Goal: Information Seeking & Learning: Learn about a topic

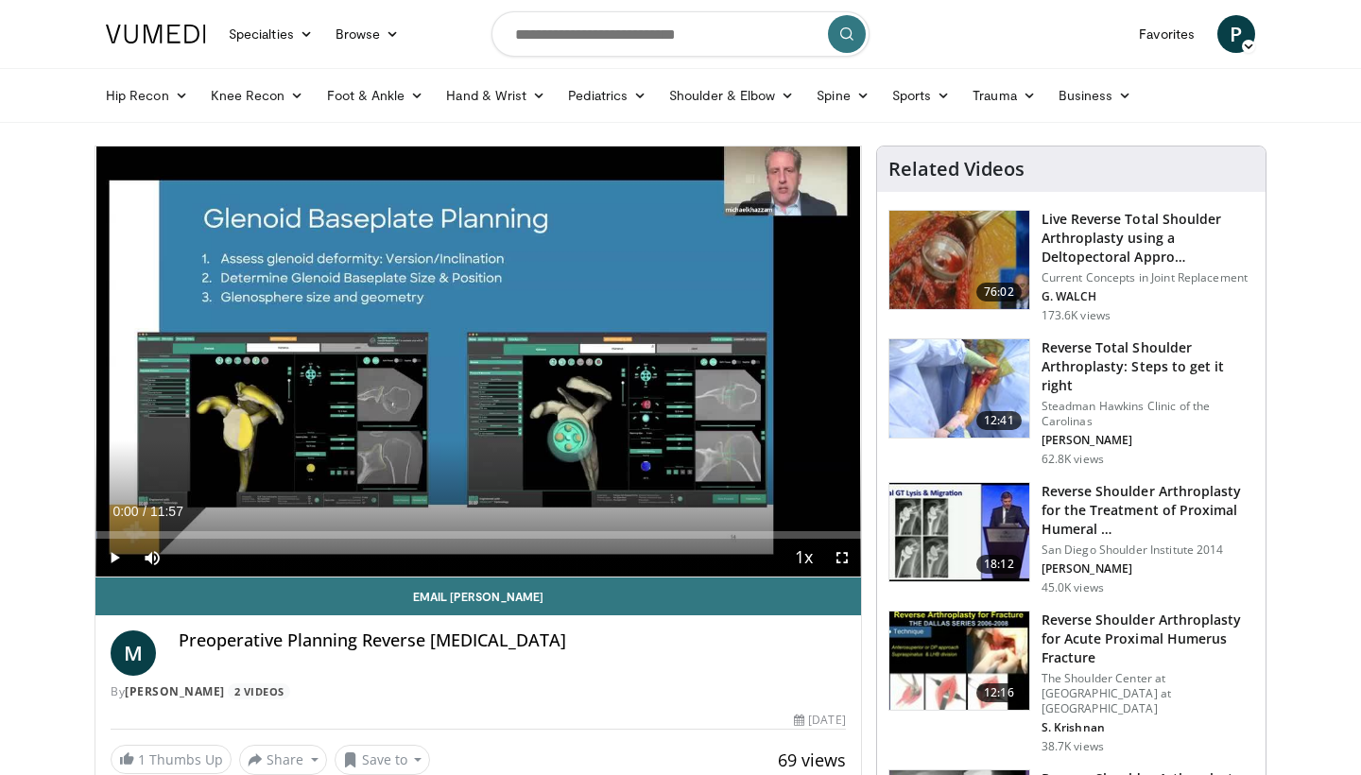
click at [116, 559] on span "Video Player" at bounding box center [114, 558] width 38 height 38
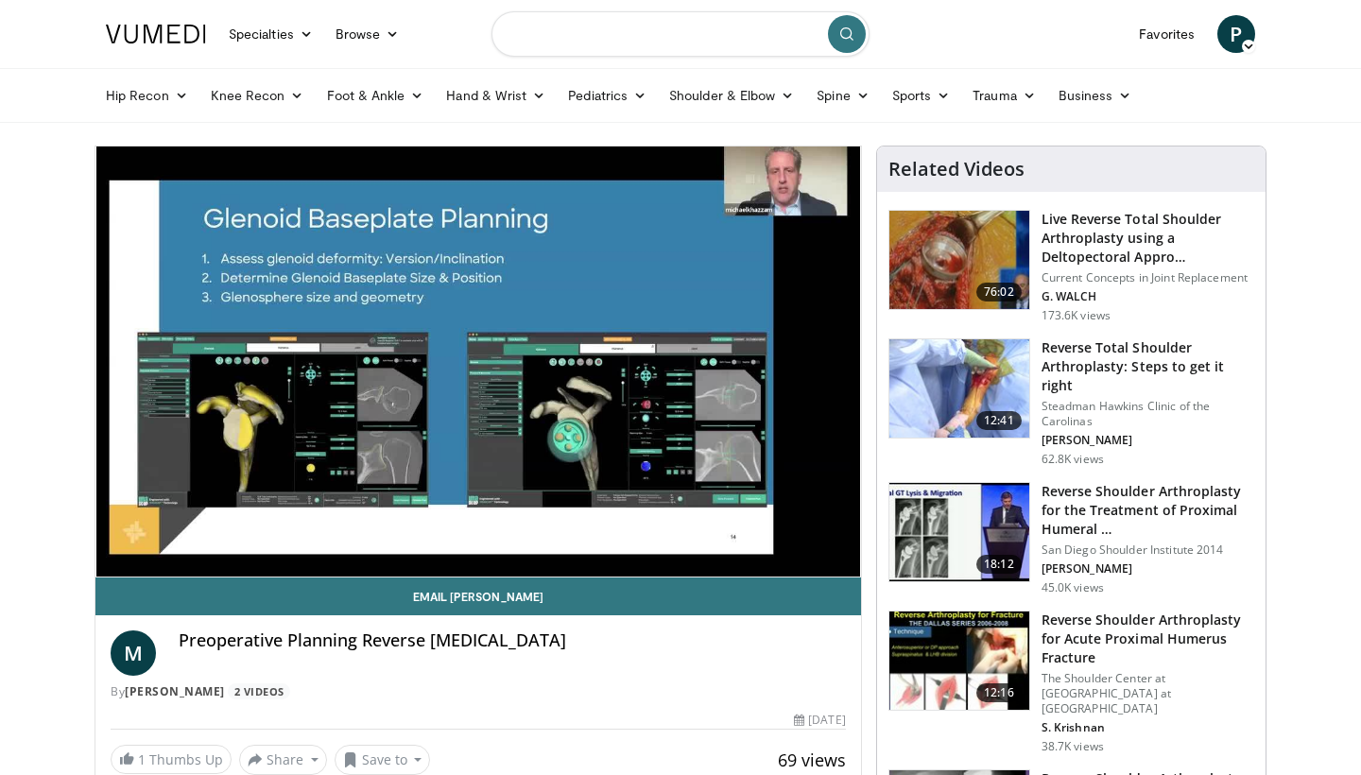
click at [533, 40] on input "Search topics, interventions" at bounding box center [681, 33] width 378 height 45
type input "**********"
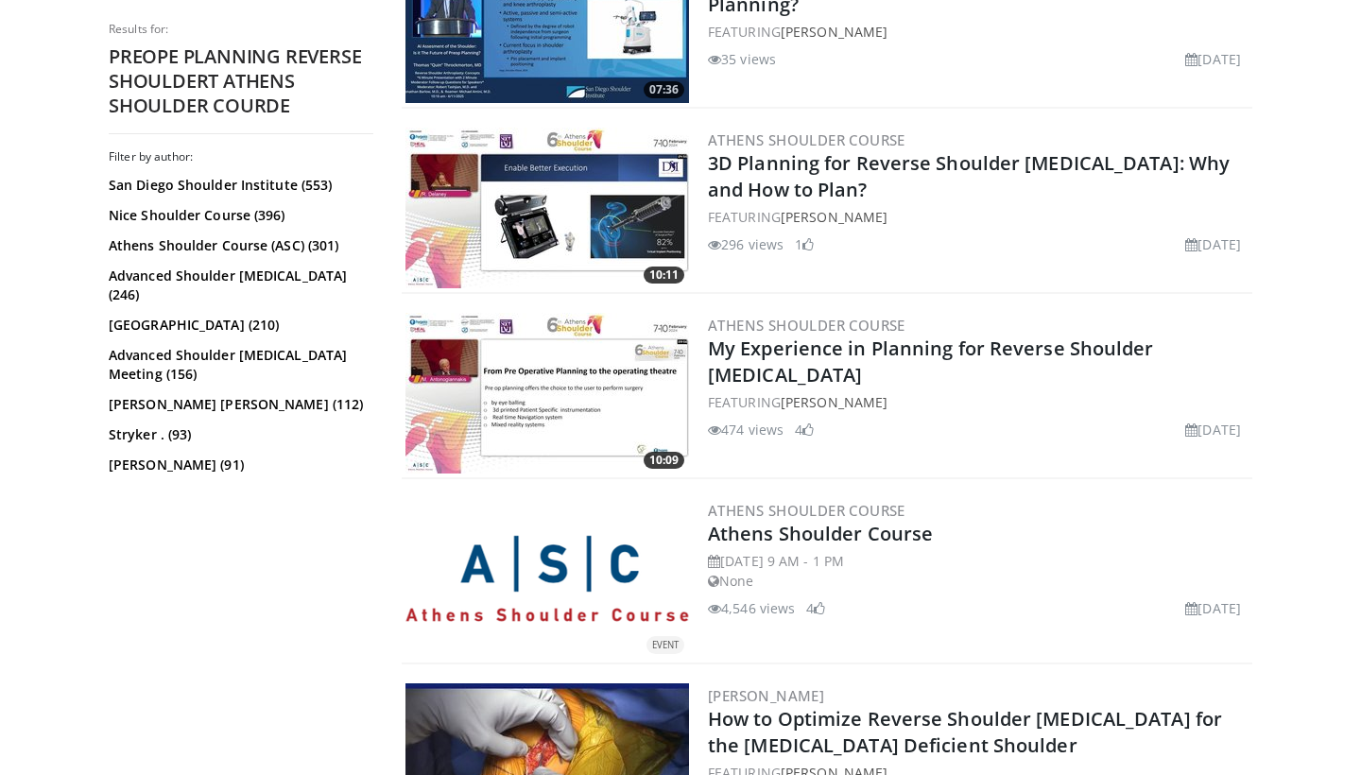
scroll to position [824, 0]
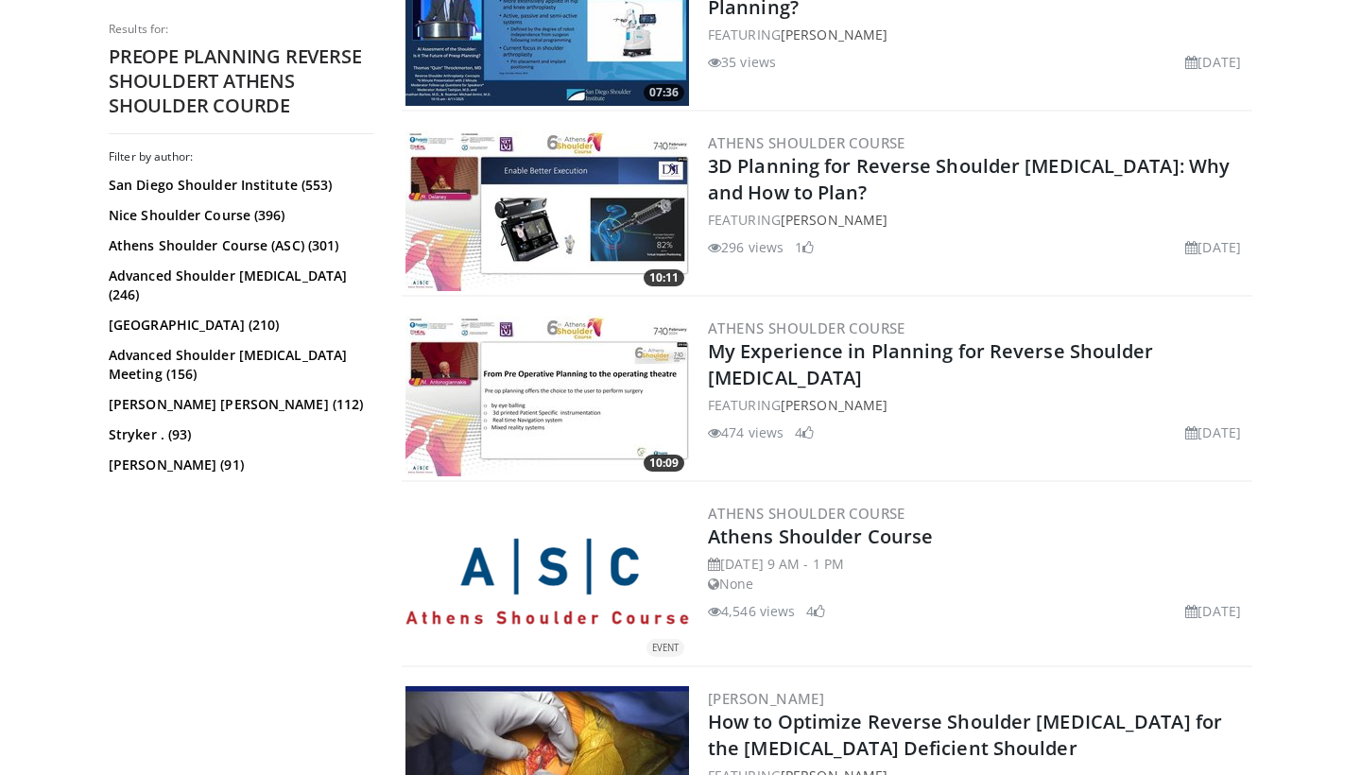
click at [571, 386] on img at bounding box center [547, 396] width 284 height 161
click at [590, 223] on img at bounding box center [547, 210] width 284 height 161
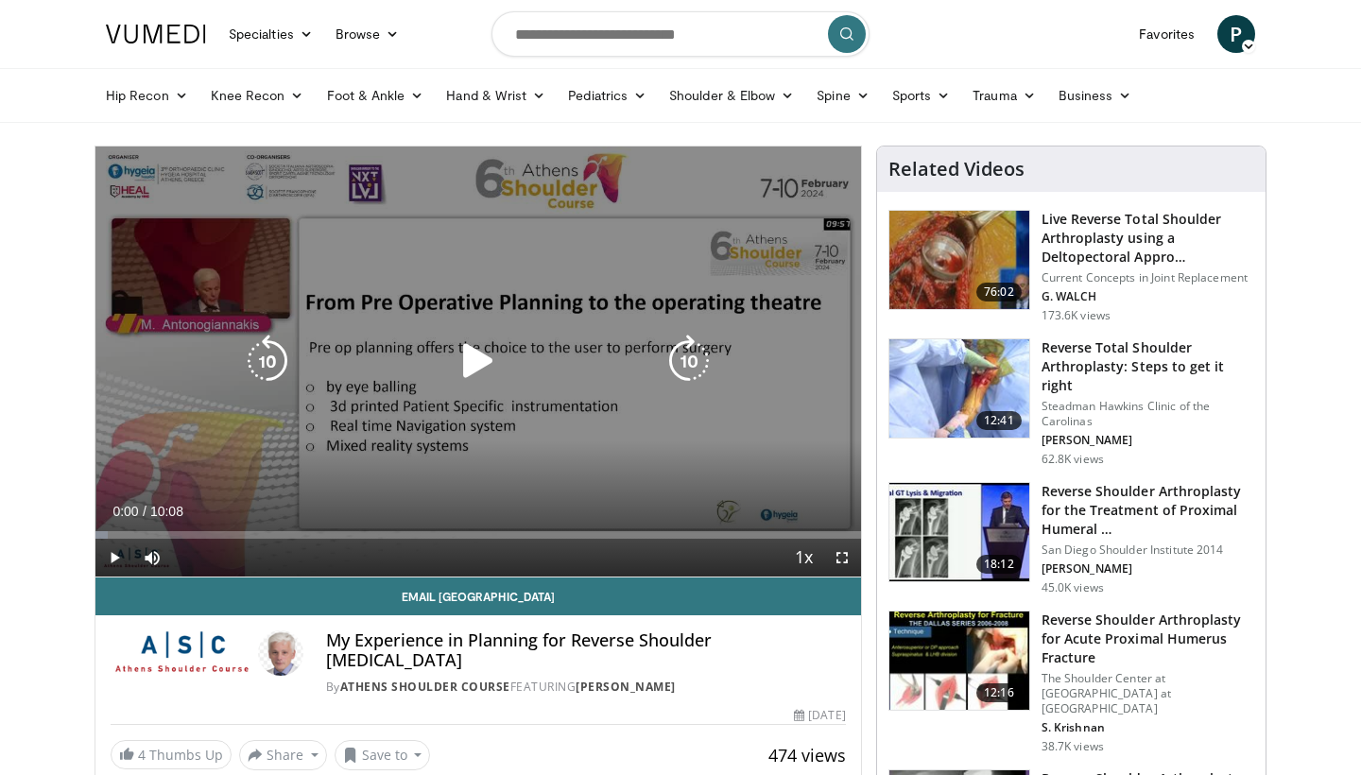
click at [477, 357] on icon "Video Player" at bounding box center [478, 361] width 53 height 53
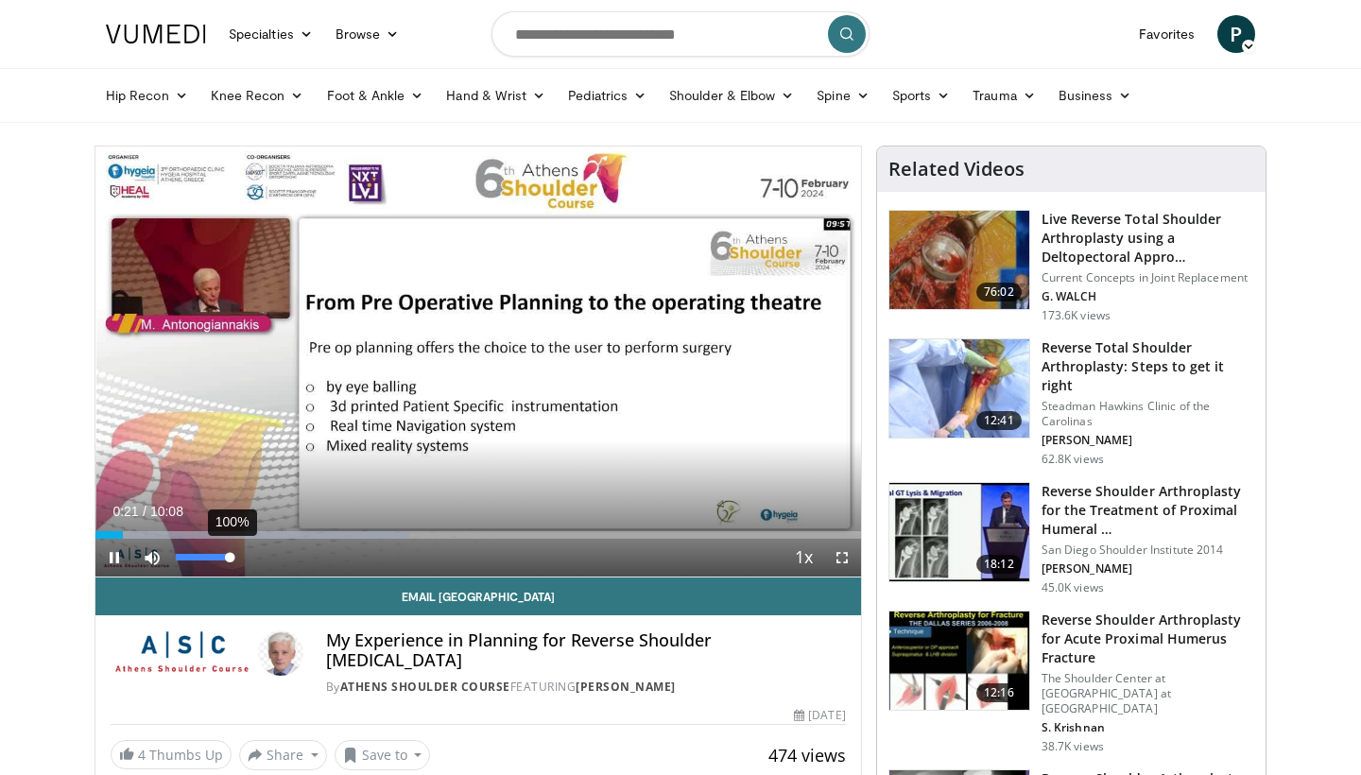
click at [230, 557] on div "Volume Level" at bounding box center [203, 557] width 54 height 7
click at [112, 559] on span "Video Player" at bounding box center [114, 558] width 38 height 38
click at [113, 557] on span "Video Player" at bounding box center [114, 558] width 38 height 38
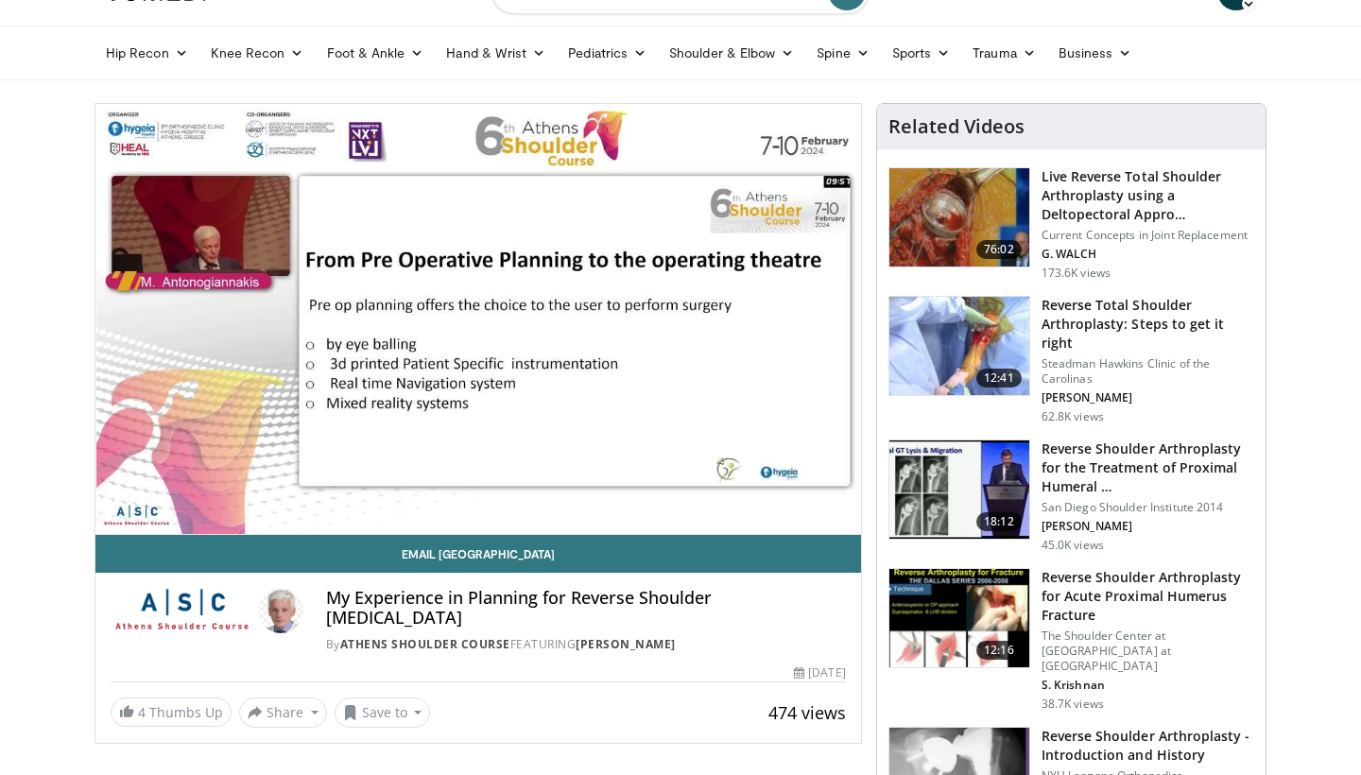
scroll to position [39, 0]
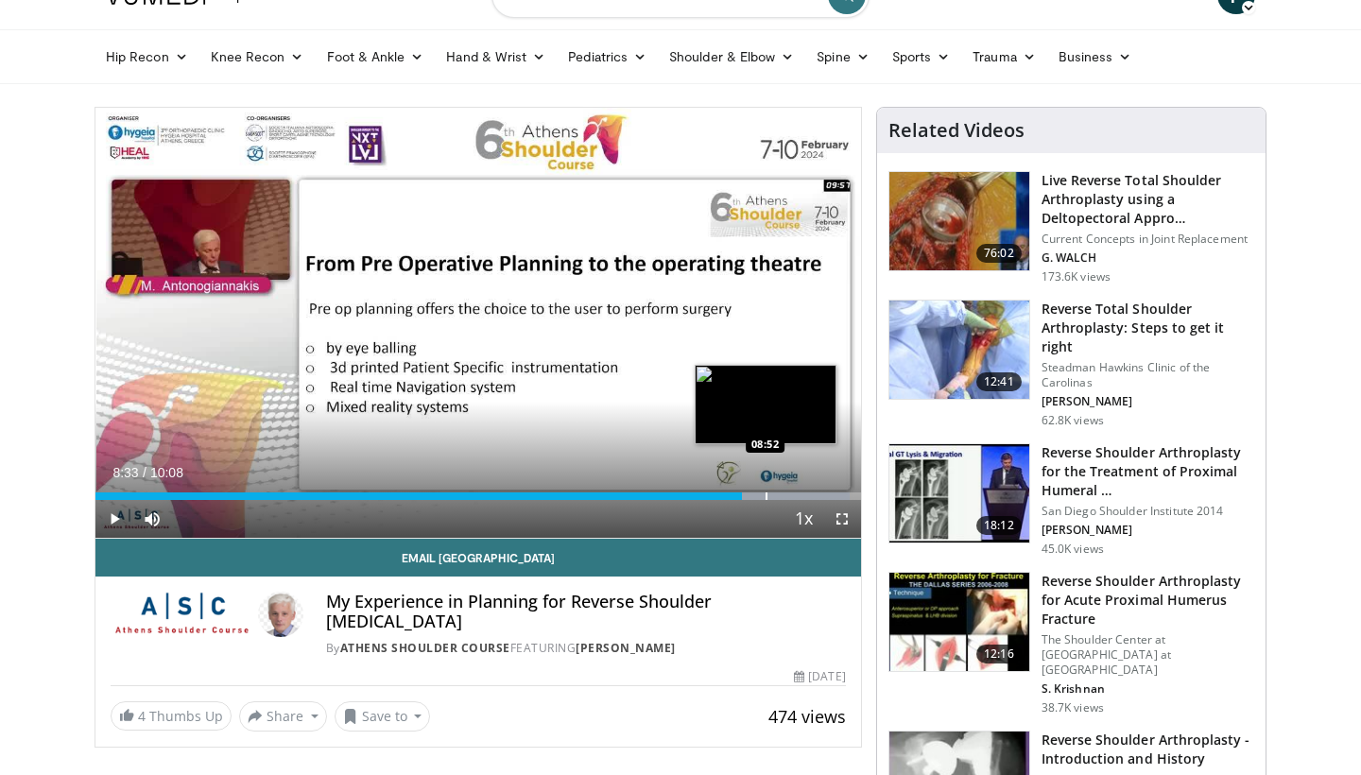
click at [766, 496] on div "Progress Bar" at bounding box center [767, 496] width 2 height 8
click at [778, 496] on div "Progress Bar" at bounding box center [779, 496] width 2 height 8
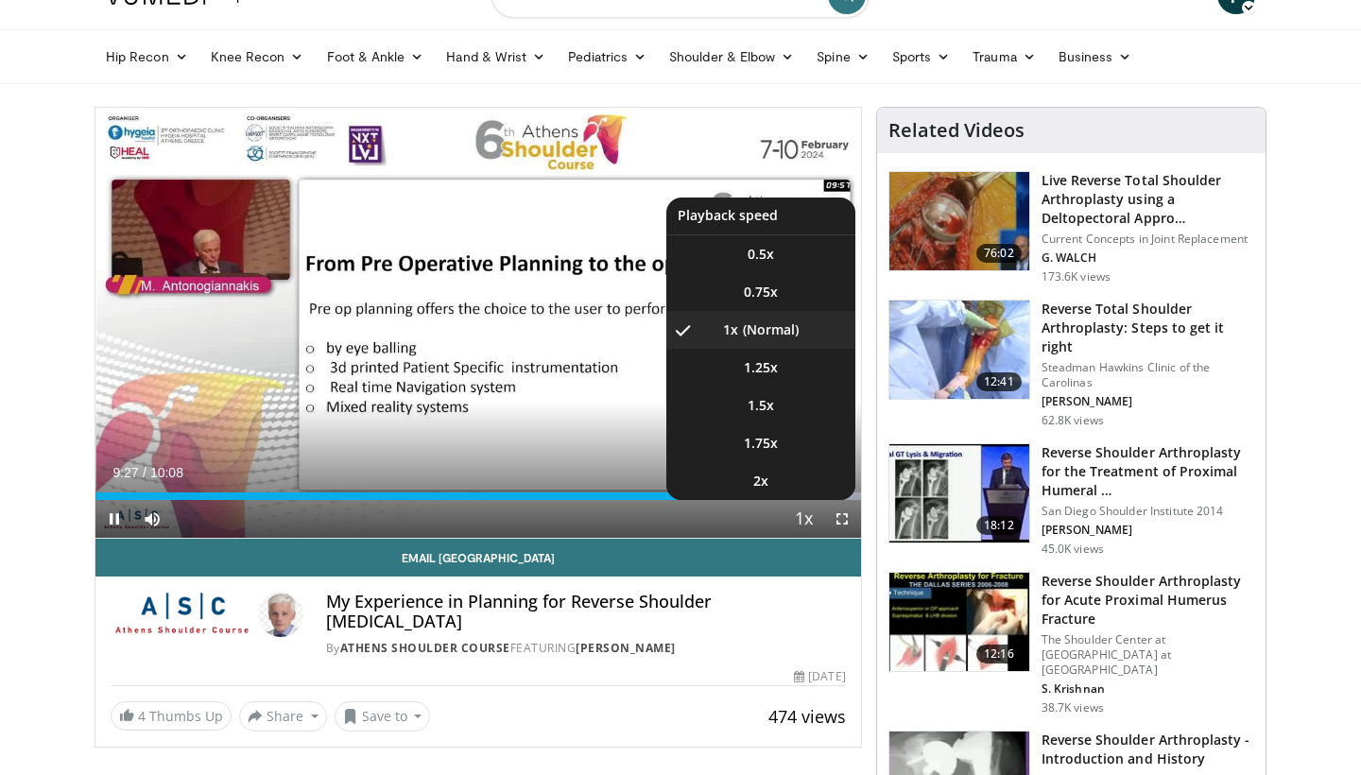
click at [764, 324] on li "1x , selected" at bounding box center [760, 330] width 189 height 38
click at [818, 498] on li "2x" at bounding box center [760, 481] width 189 height 38
click at [760, 325] on li "1x" at bounding box center [760, 330] width 189 height 38
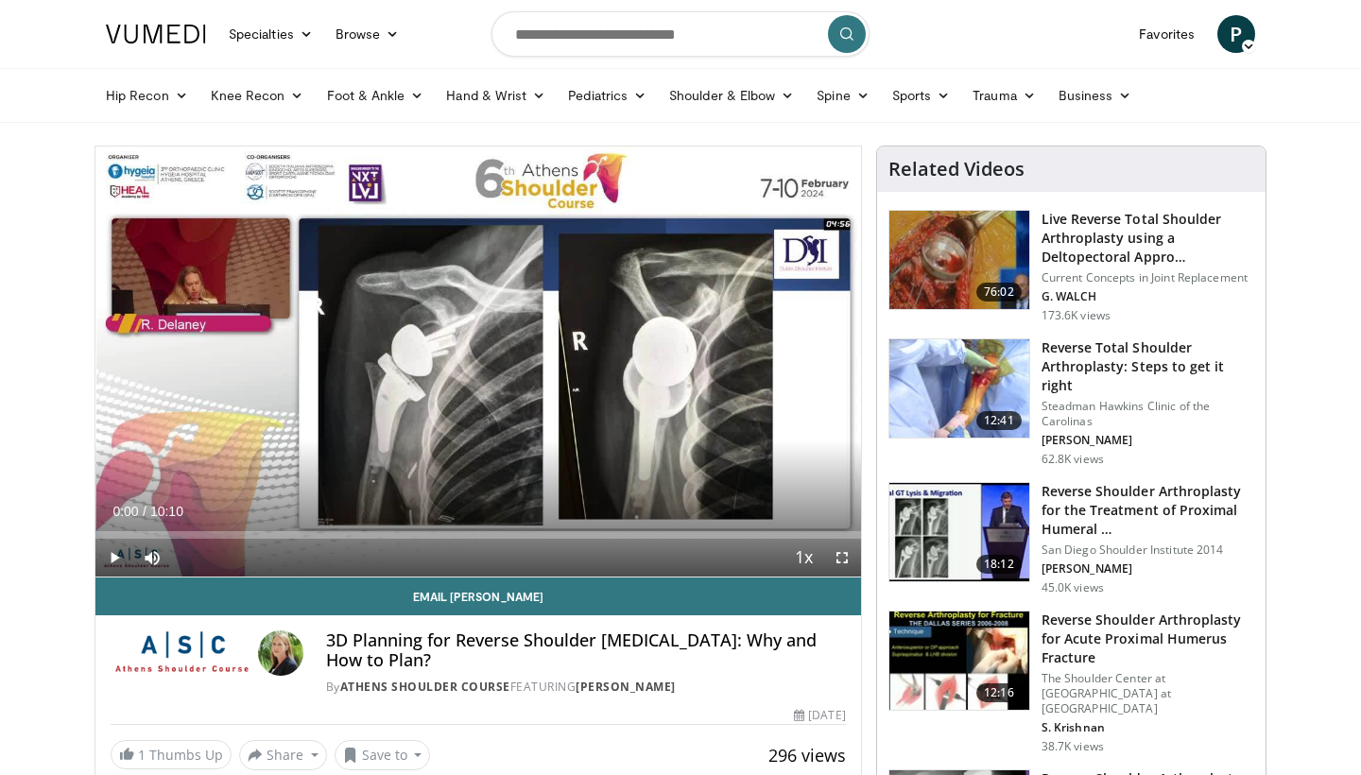
click at [114, 561] on span "Video Player" at bounding box center [114, 558] width 38 height 38
click at [841, 563] on span "Video Player" at bounding box center [842, 558] width 38 height 38
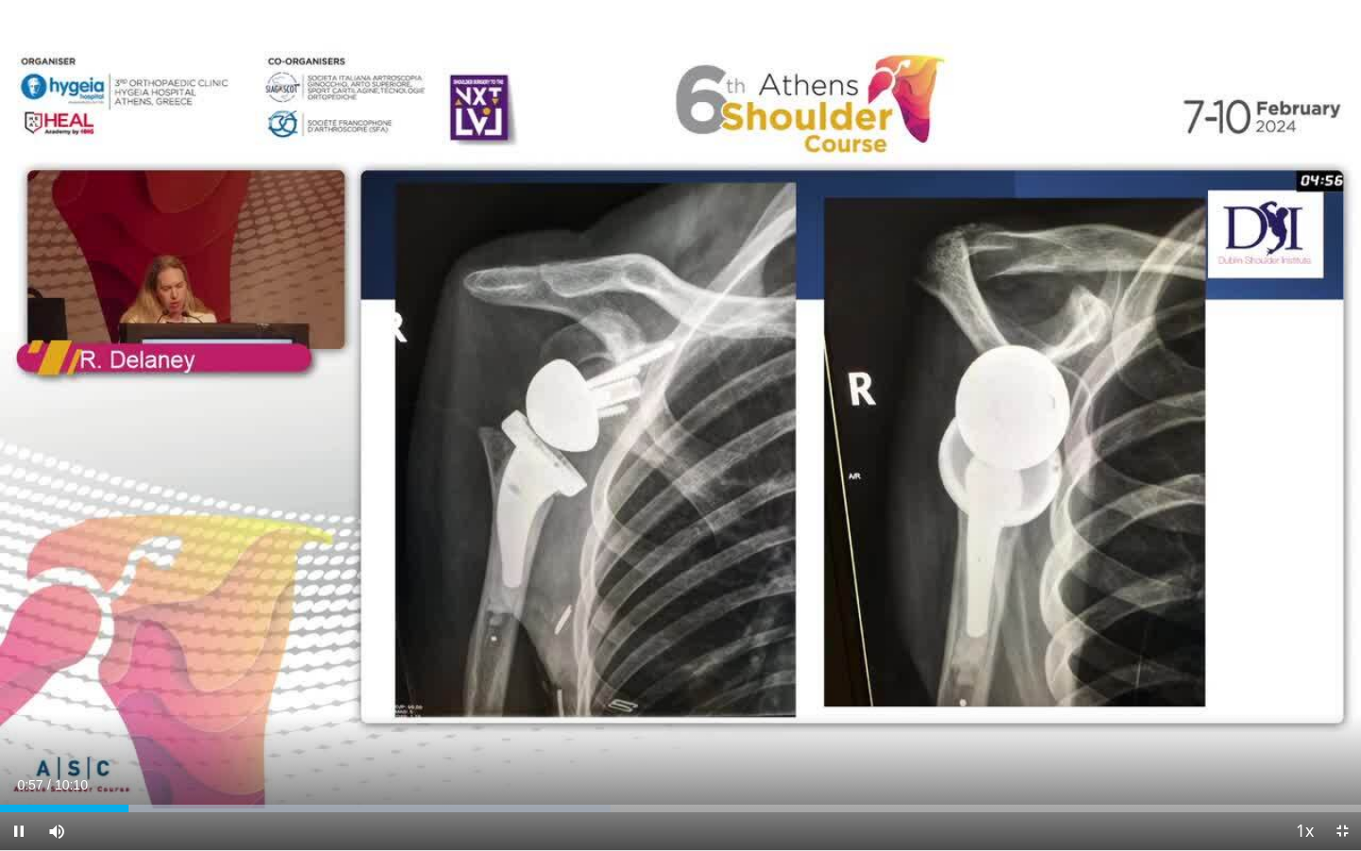
click at [15, 774] on span "Video Player" at bounding box center [19, 831] width 38 height 38
click at [20, 774] on span "Video Player" at bounding box center [19, 831] width 38 height 38
click at [18, 774] on span "Video Player" at bounding box center [19, 831] width 38 height 38
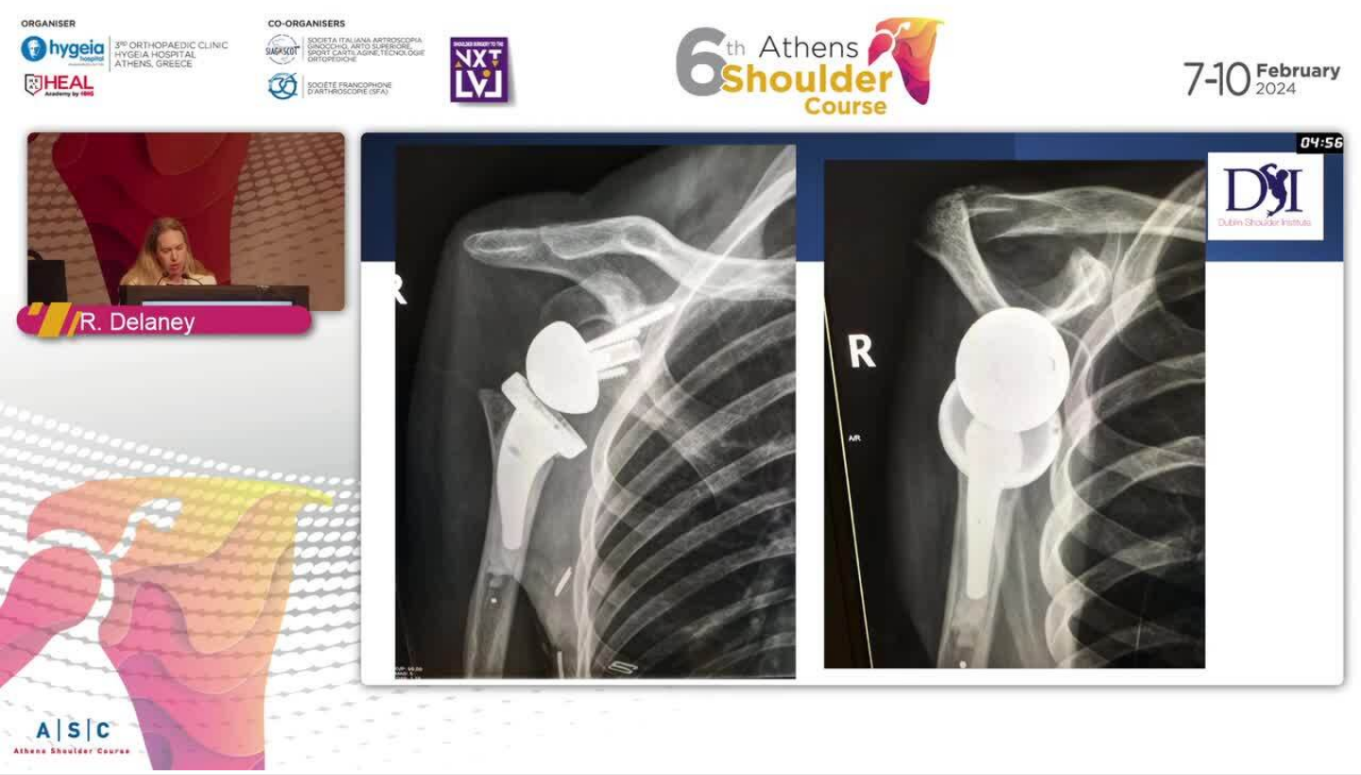
scroll to position [55, 0]
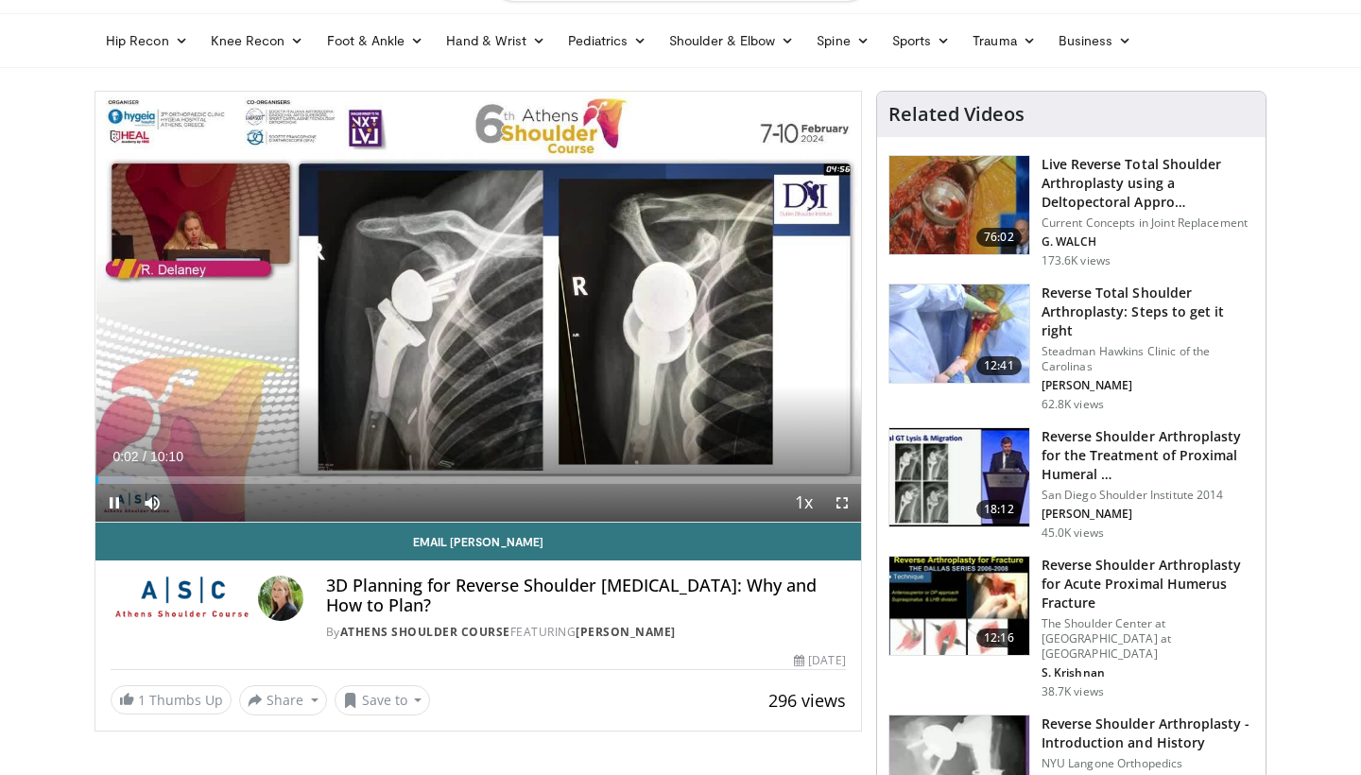
click at [116, 506] on span "Video Player" at bounding box center [114, 503] width 38 height 38
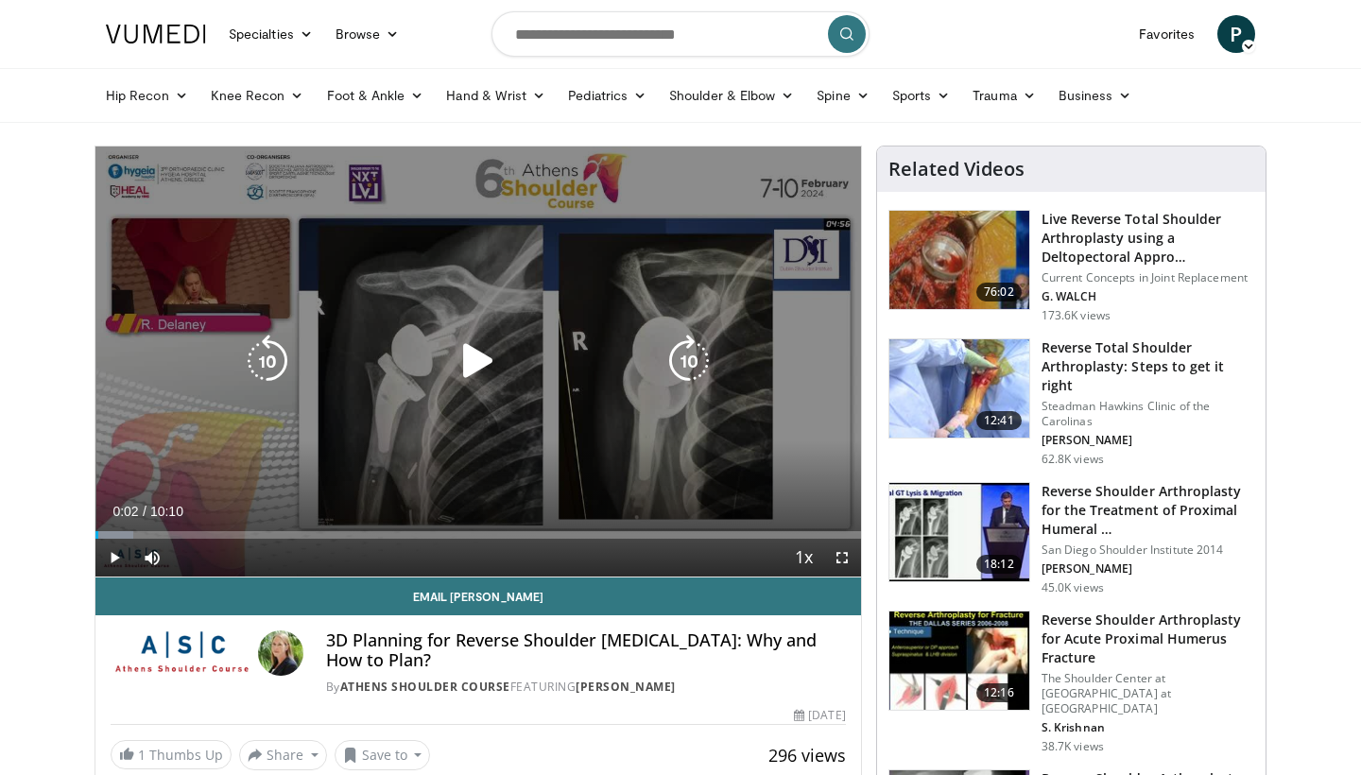
scroll to position [0, 0]
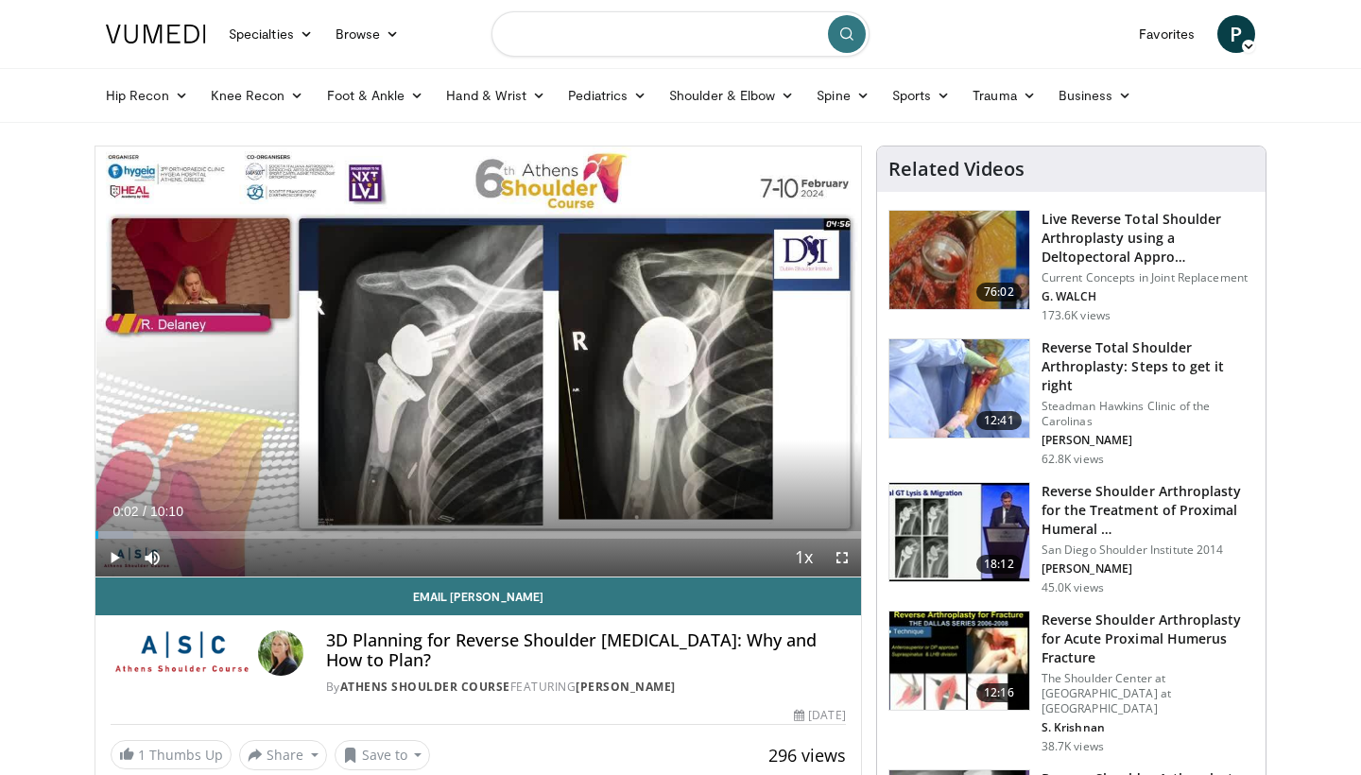
click at [696, 41] on input "Search topics, interventions" at bounding box center [681, 33] width 378 height 45
type input "**********"
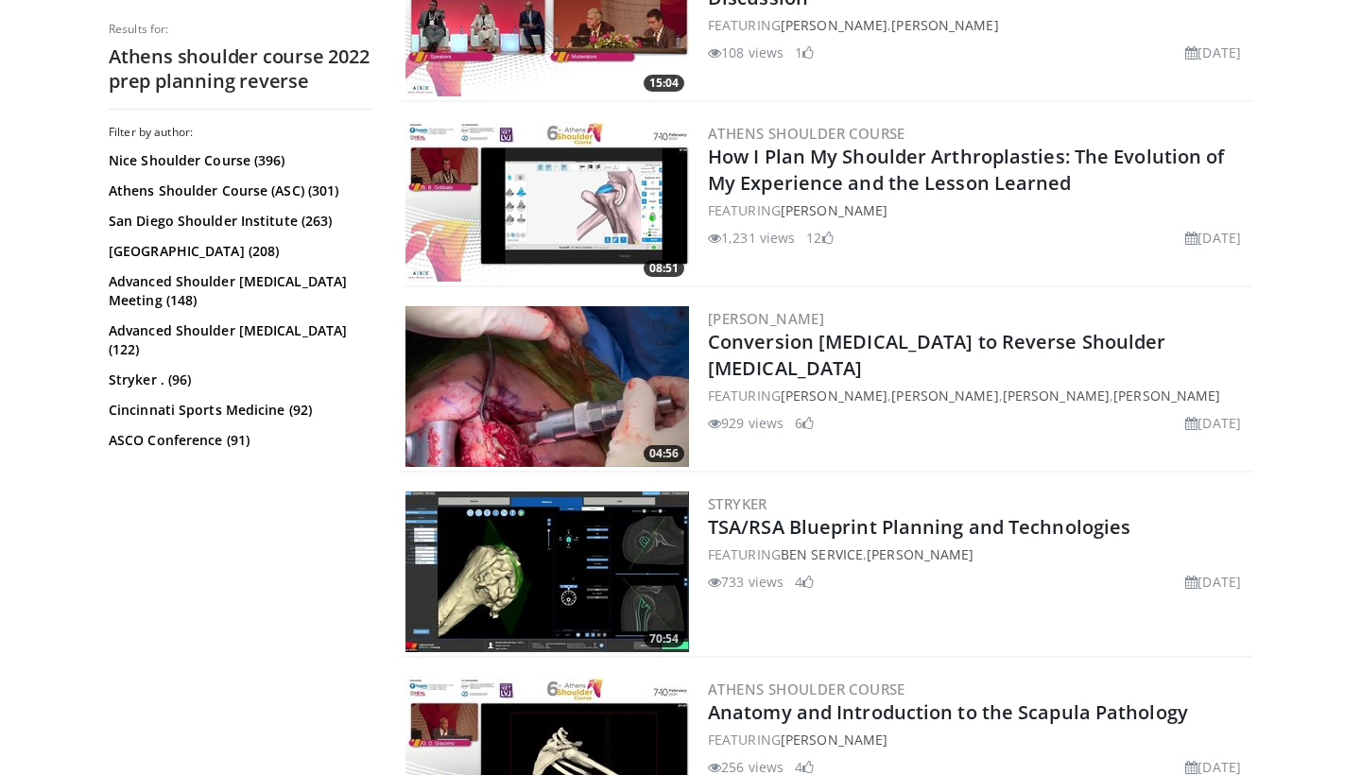
scroll to position [4339, 0]
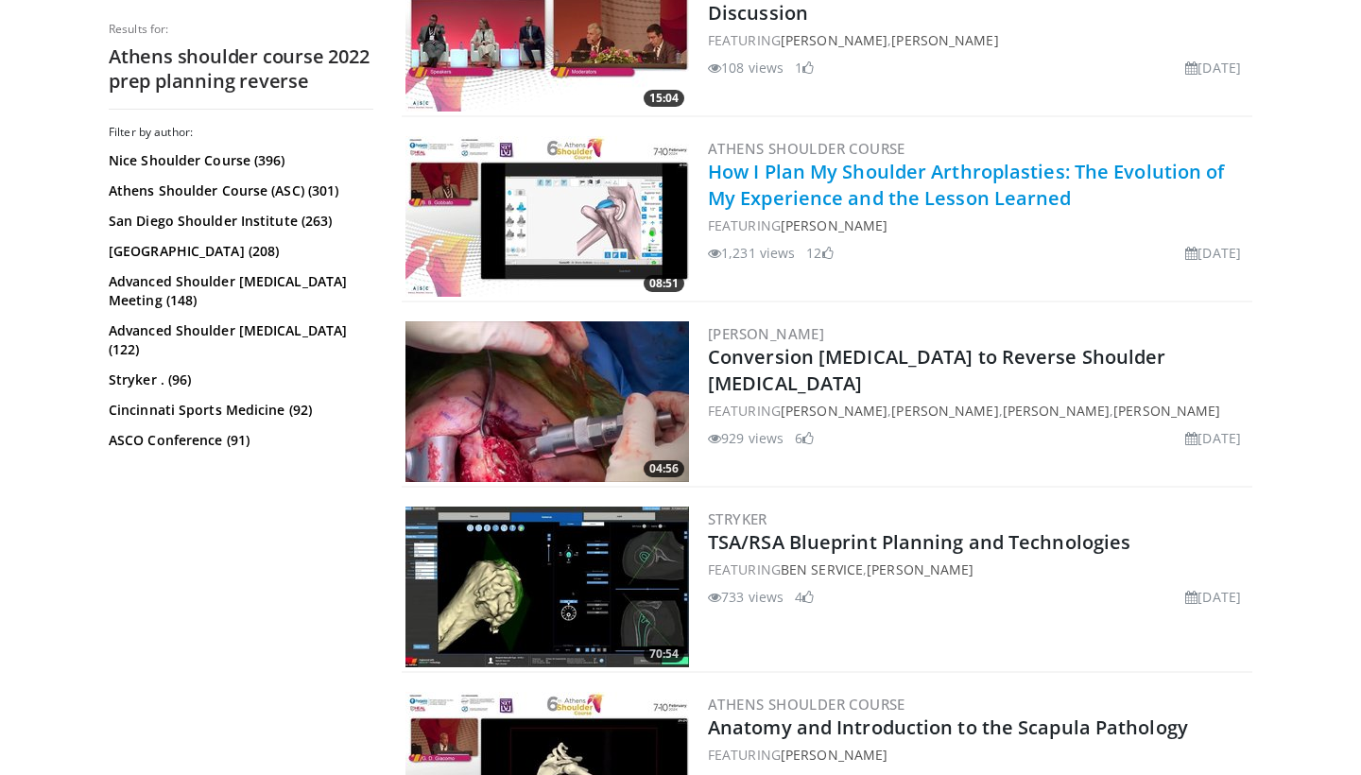
click at [862, 188] on link "How I Plan My Shoulder Arthroplasties: The Evolution of My Experience and the L…" at bounding box center [966, 185] width 517 height 52
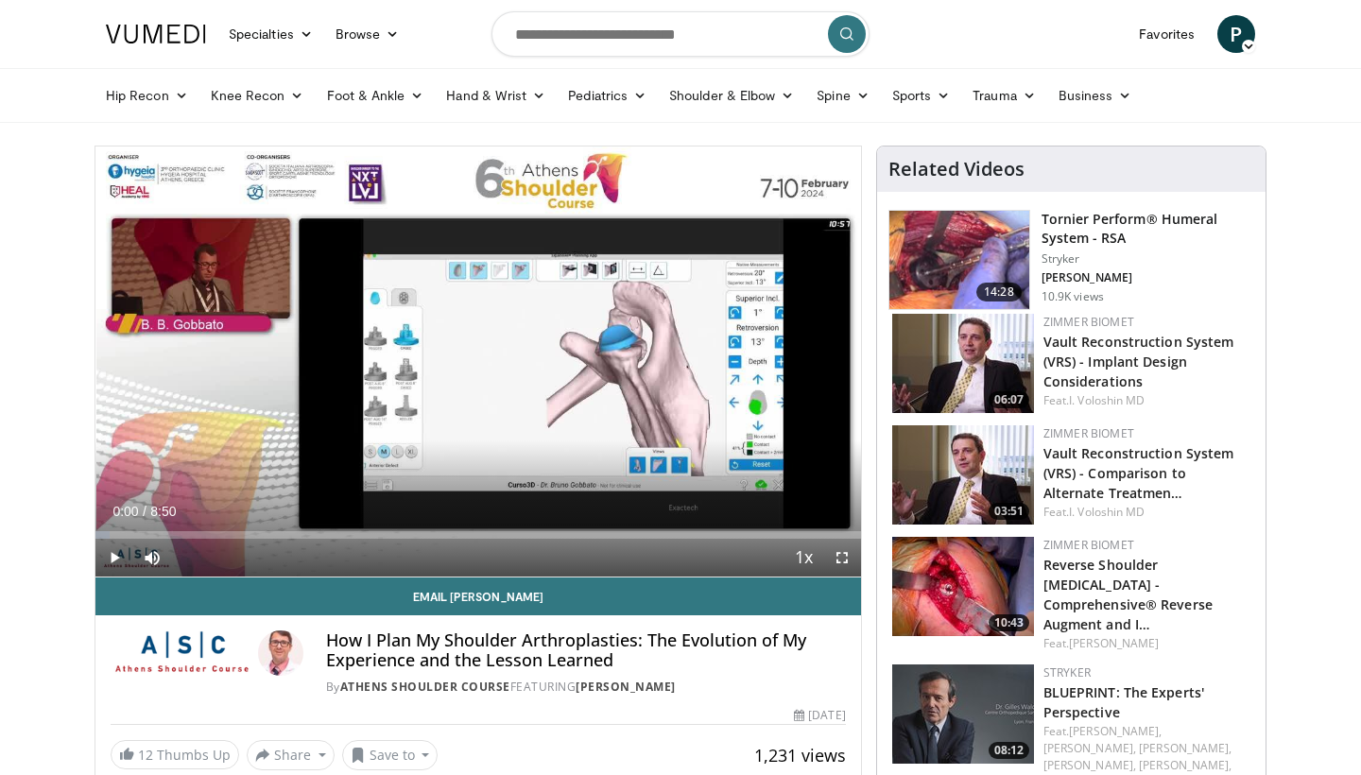
click at [114, 554] on span "Video Player" at bounding box center [114, 558] width 38 height 38
click at [844, 555] on span "Video Player" at bounding box center [842, 558] width 38 height 38
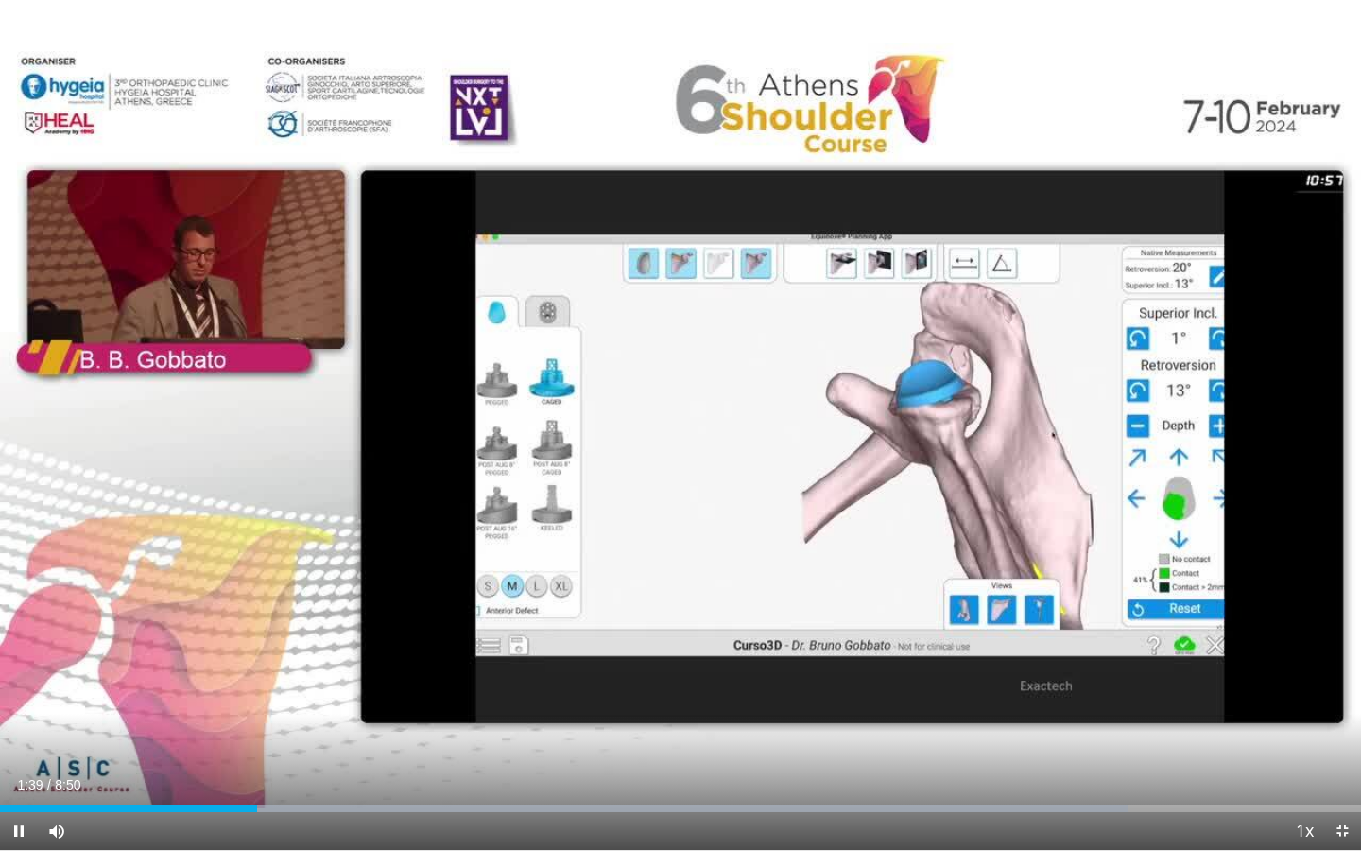
click at [17, 774] on span "Video Player" at bounding box center [19, 831] width 38 height 38
click at [25, 774] on span "Video Player" at bounding box center [19, 831] width 38 height 38
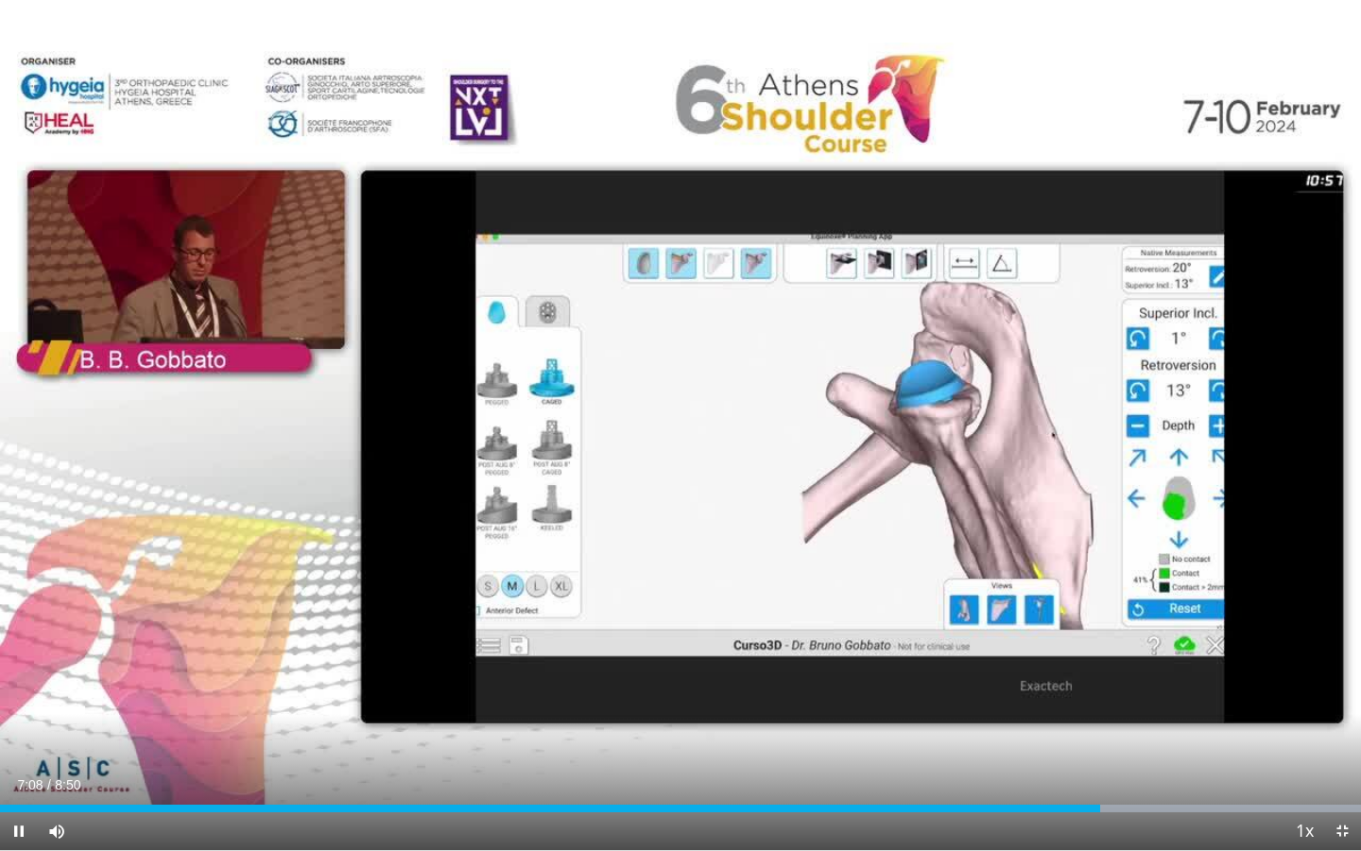
click at [18, 774] on span "Video Player" at bounding box center [19, 831] width 38 height 38
drag, startPoint x: 1096, startPoint y: 814, endPoint x: 1042, endPoint y: 817, distance: 54.0
click at [1042, 774] on div "Current Time 7:09 / Duration 8:50 Play Skip Backward Skip Forward Mute 0% Loade…" at bounding box center [680, 831] width 1361 height 38
click at [20, 774] on span "Video Player" at bounding box center [19, 831] width 38 height 38
click at [1009, 774] on div "Progress Bar" at bounding box center [1009, 808] width 2 height 8
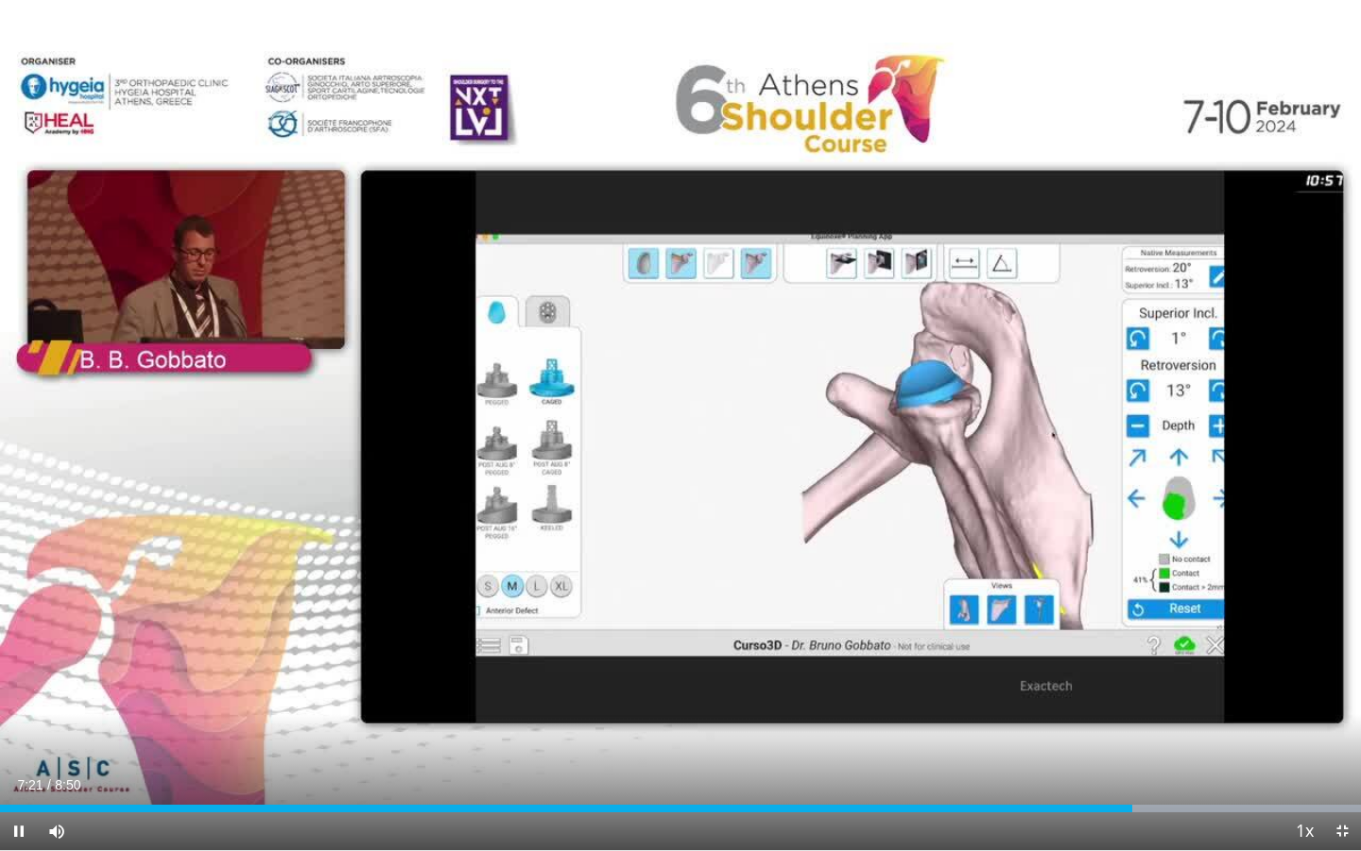
click at [26, 774] on span "Video Player" at bounding box center [19, 831] width 38 height 38
